Goal: Obtain resource: Download file/media

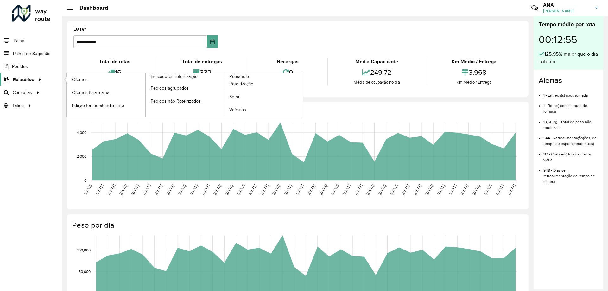
click at [19, 82] on span "Relatórios" at bounding box center [23, 79] width 21 height 7
click at [77, 79] on span "Clientes" at bounding box center [80, 79] width 17 height 7
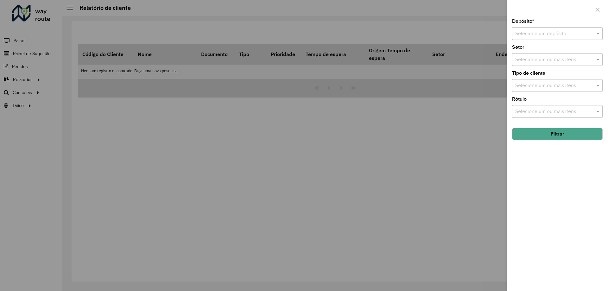
click at [534, 27] on div "Depósito * Selecione um depósito" at bounding box center [557, 29] width 91 height 21
click at [535, 33] on input "text" at bounding box center [551, 34] width 72 height 8
click at [530, 52] on span "CDD Taubaté" at bounding box center [530, 51] width 30 height 5
click at [528, 61] on input "text" at bounding box center [554, 60] width 81 height 8
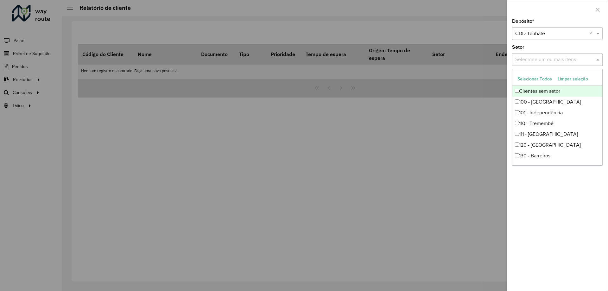
click at [540, 57] on input "text" at bounding box center [554, 60] width 81 height 8
click at [528, 58] on input "text" at bounding box center [554, 60] width 81 height 8
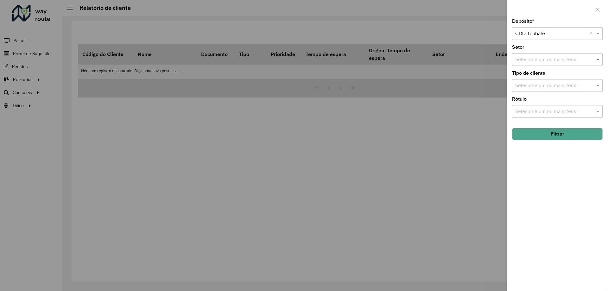
click at [601, 61] on span at bounding box center [599, 60] width 8 height 8
click at [552, 86] on input "text" at bounding box center [554, 86] width 81 height 8
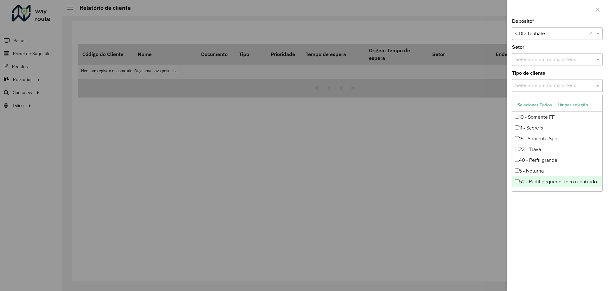
scroll to position [42, 0]
click at [549, 184] on div "81 - Zé Delivery" at bounding box center [557, 182] width 90 height 11
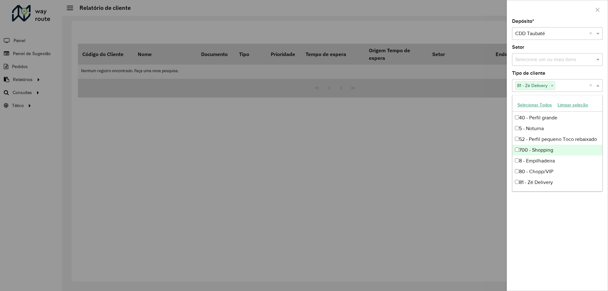
click at [578, 73] on div "Tipo de cliente Selecione um ou mais itens 81 - Zé Delivery × ×" at bounding box center [557, 81] width 91 height 21
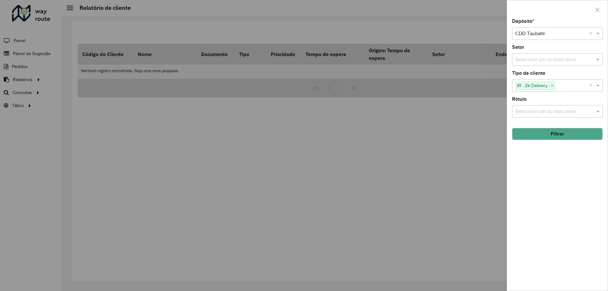
click at [544, 136] on button "Filtrar" at bounding box center [557, 134] width 91 height 12
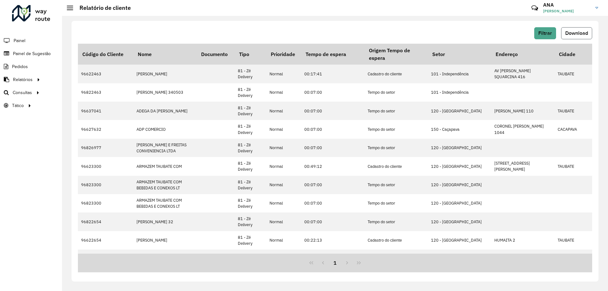
click at [578, 33] on span "Download" at bounding box center [576, 32] width 23 height 5
